Goal: Task Accomplishment & Management: Use online tool/utility

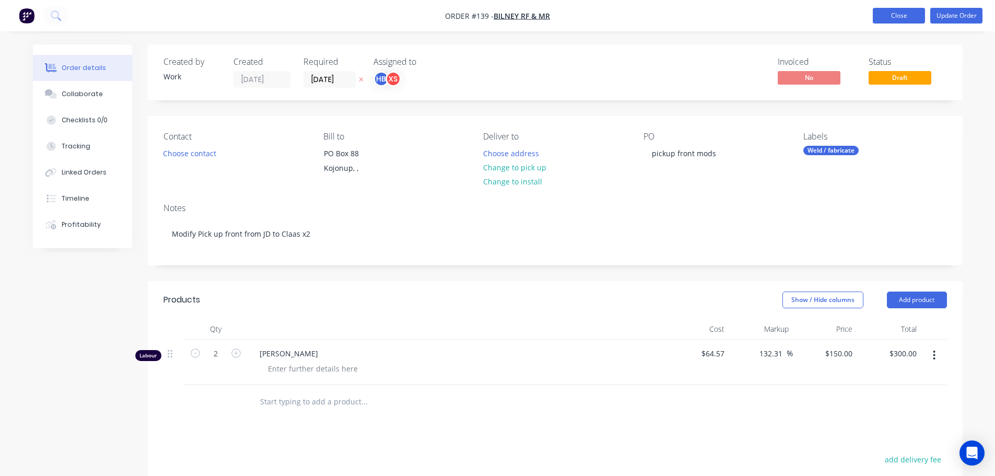
click at [899, 15] on button "Close" at bounding box center [898, 16] width 52 height 16
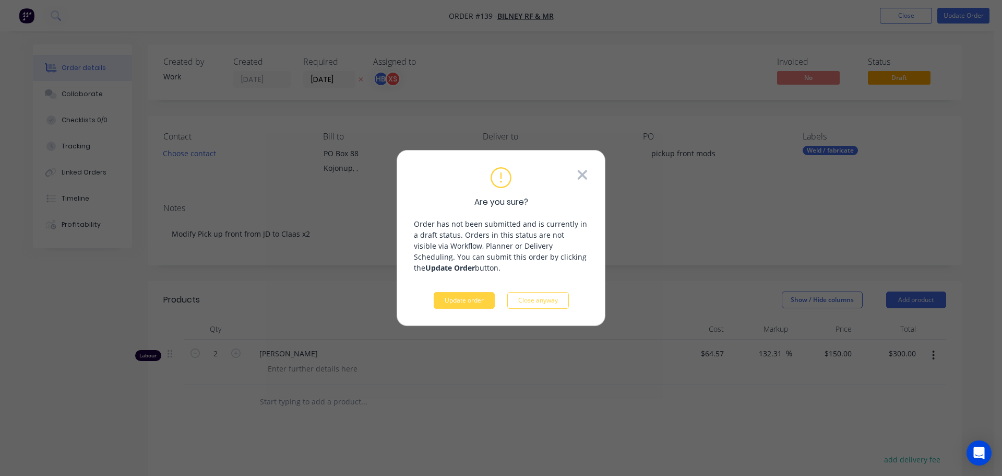
click at [582, 174] on icon at bounding box center [582, 174] width 9 height 9
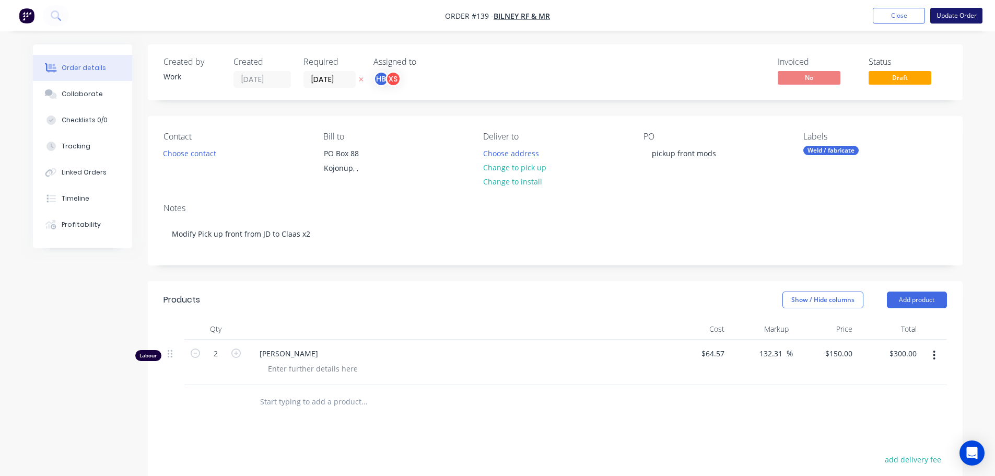
click at [957, 18] on button "Update Order" at bounding box center [956, 16] width 52 height 16
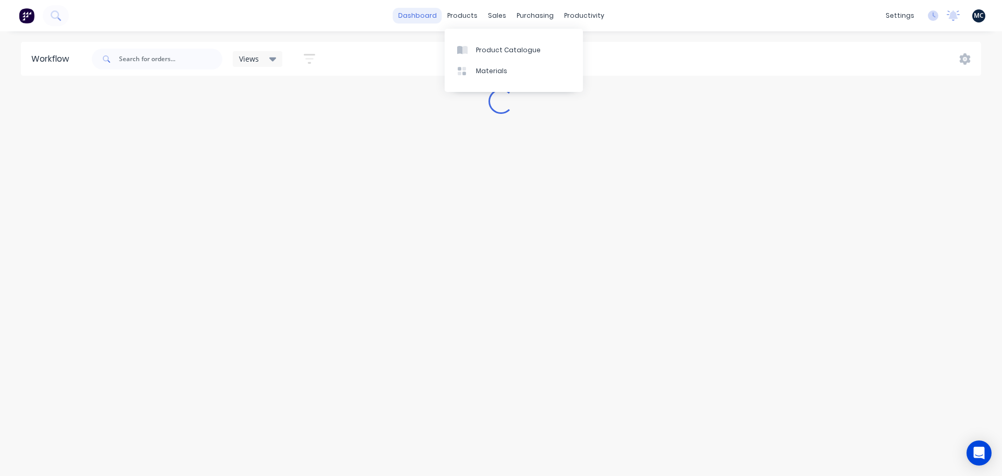
click at [419, 13] on link "dashboard" at bounding box center [417, 16] width 49 height 16
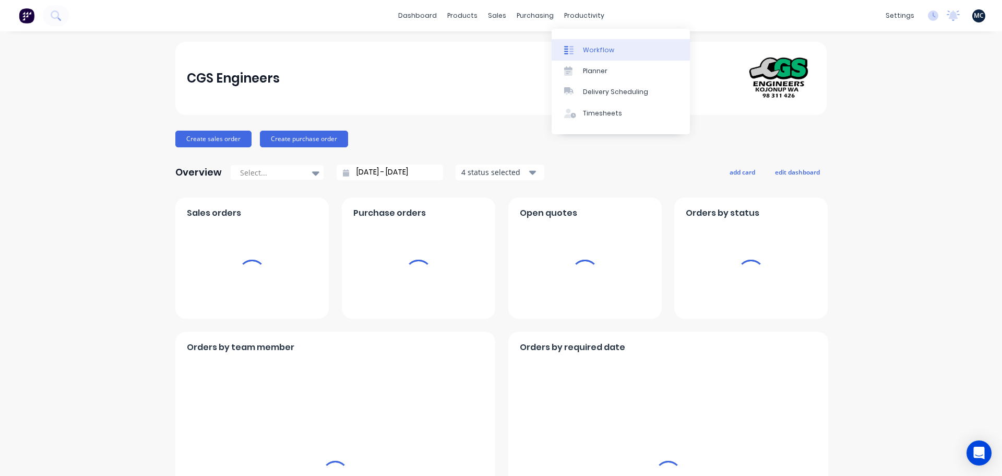
click at [594, 52] on div "Workflow" at bounding box center [598, 49] width 31 height 9
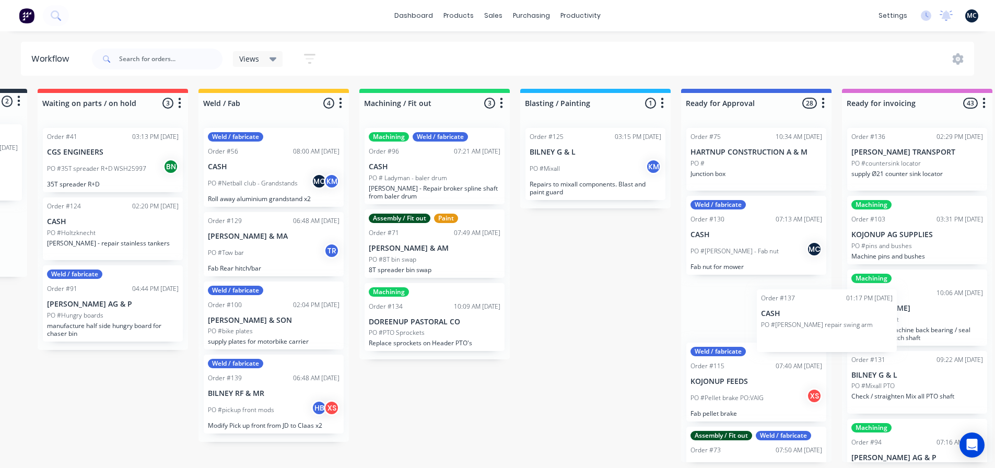
scroll to position [0, 155]
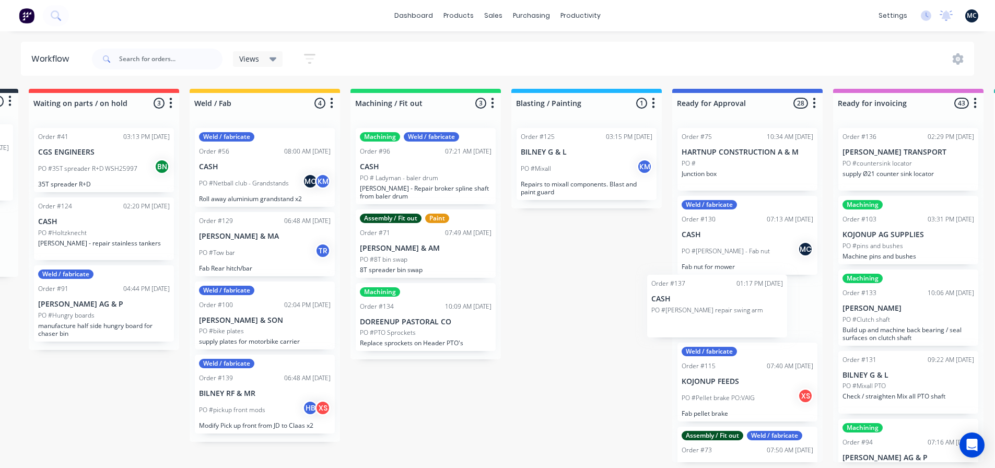
drag, startPoint x: 87, startPoint y: 233, endPoint x: 719, endPoint y: 300, distance: 635.4
click at [718, 300] on div "Submitted 2 Status colour #273444 hex #273444 Save Cancel Summaries Total order…" at bounding box center [633, 275] width 1590 height 373
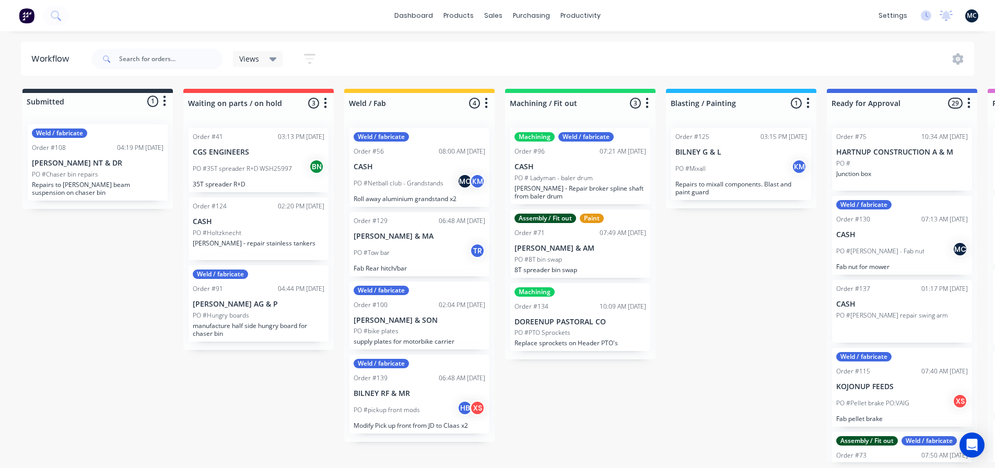
scroll to position [0, 0]
